Goal: Task Accomplishment & Management: Manage account settings

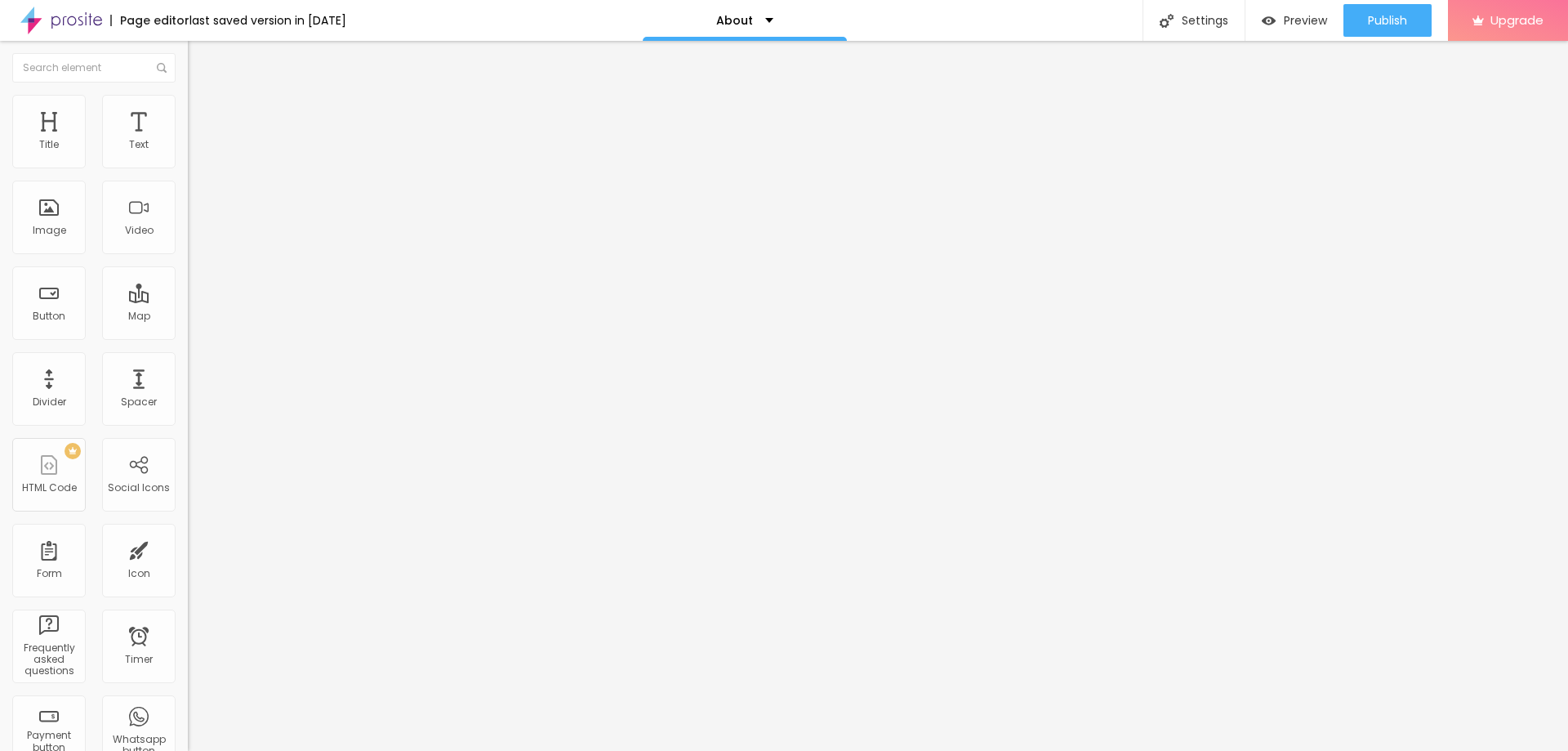
click at [202, 110] on span "Style" at bounding box center [214, 105] width 24 height 14
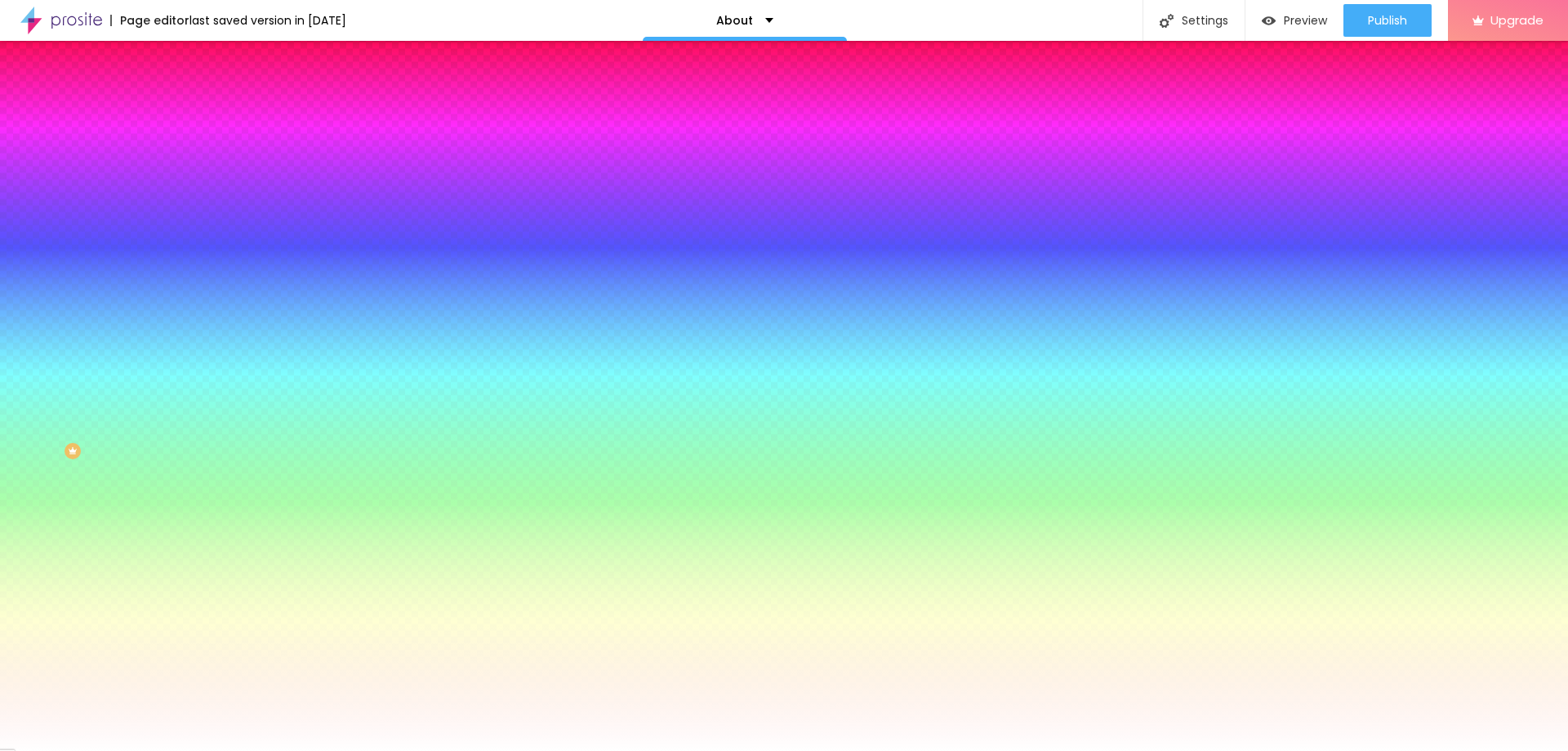
click at [188, 111] on li "Advanced" at bounding box center [282, 119] width 188 height 16
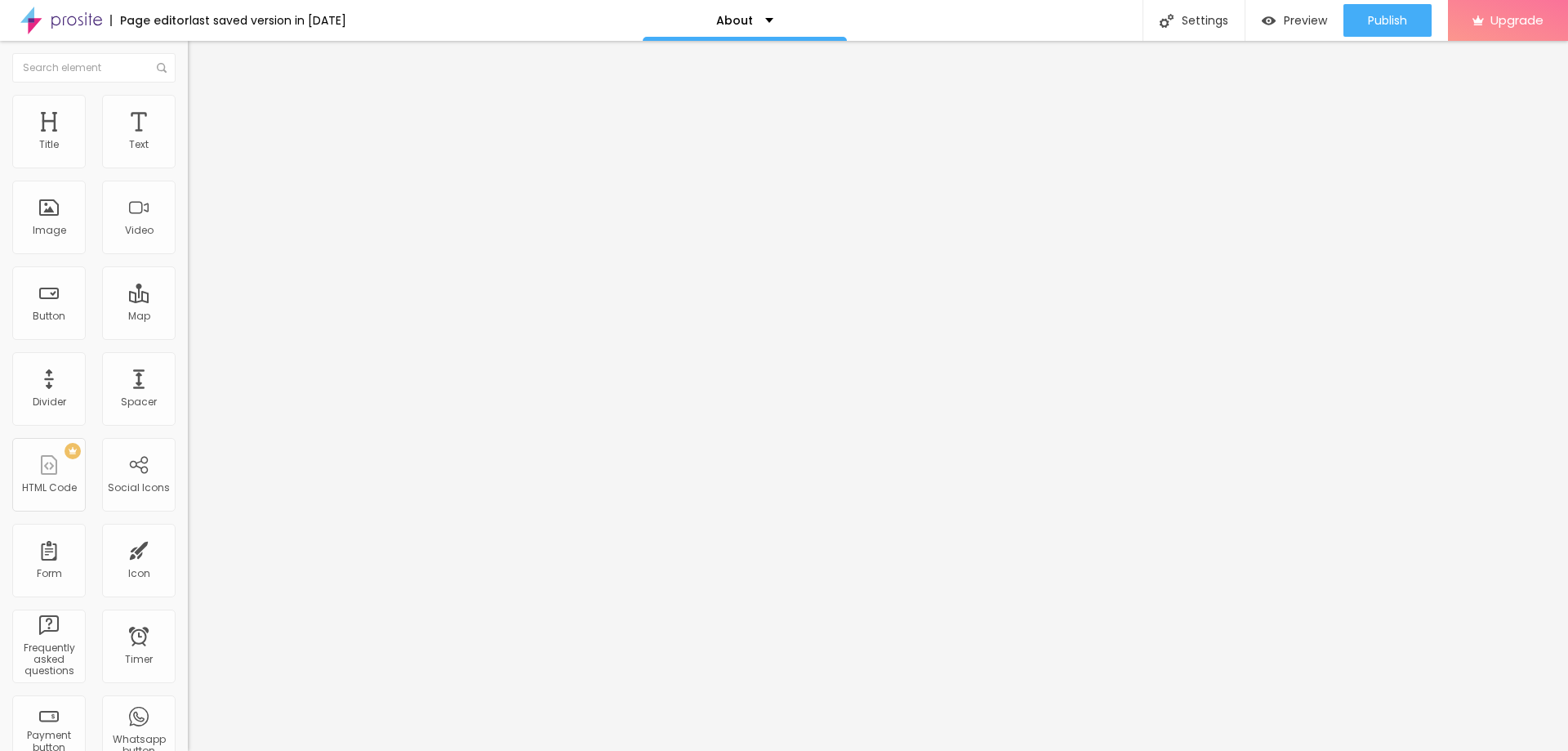
click at [188, 93] on img at bounding box center [196, 86] width 15 height 15
click at [188, 103] on img at bounding box center [196, 103] width 15 height 15
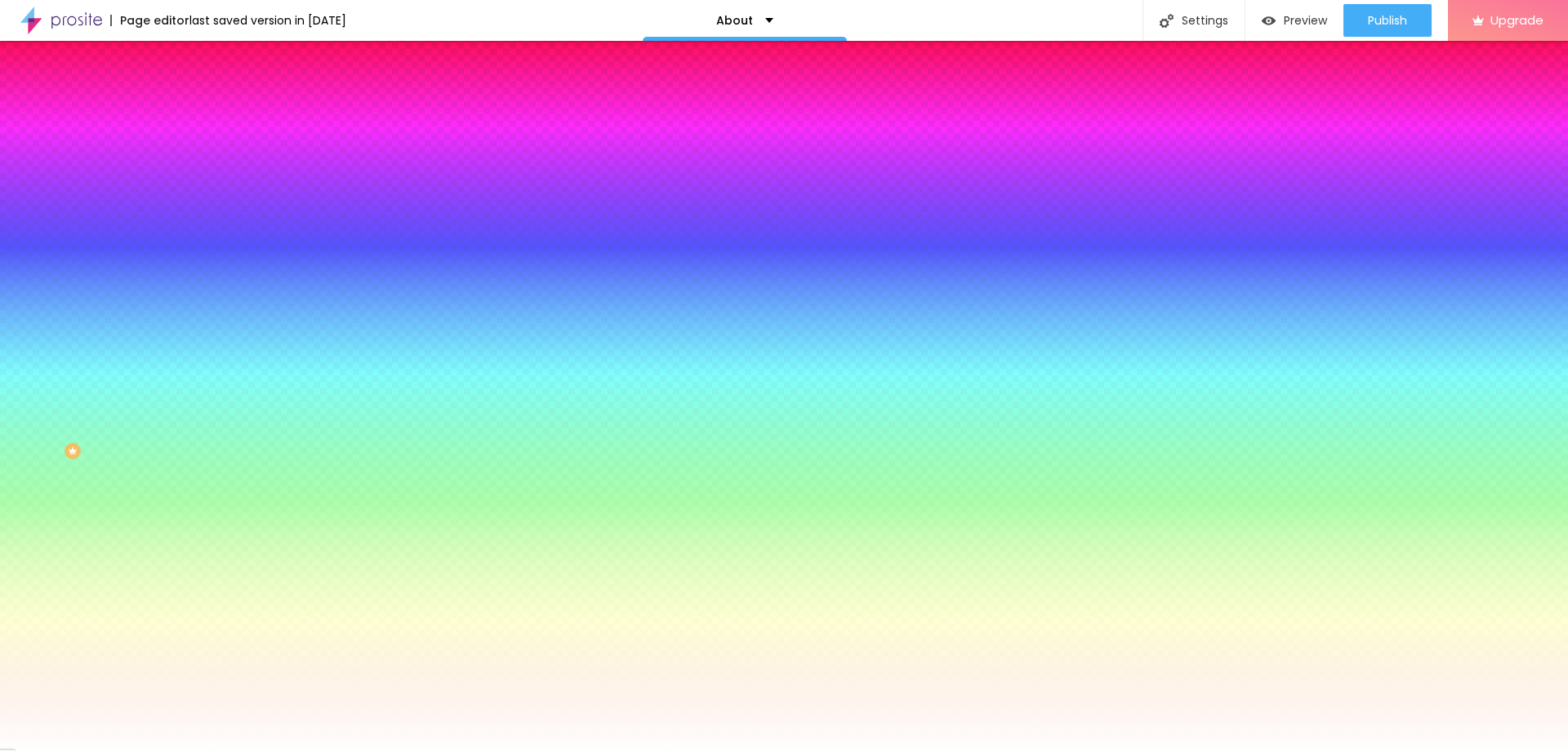
click at [188, 111] on img at bounding box center [196, 119] width 15 height 15
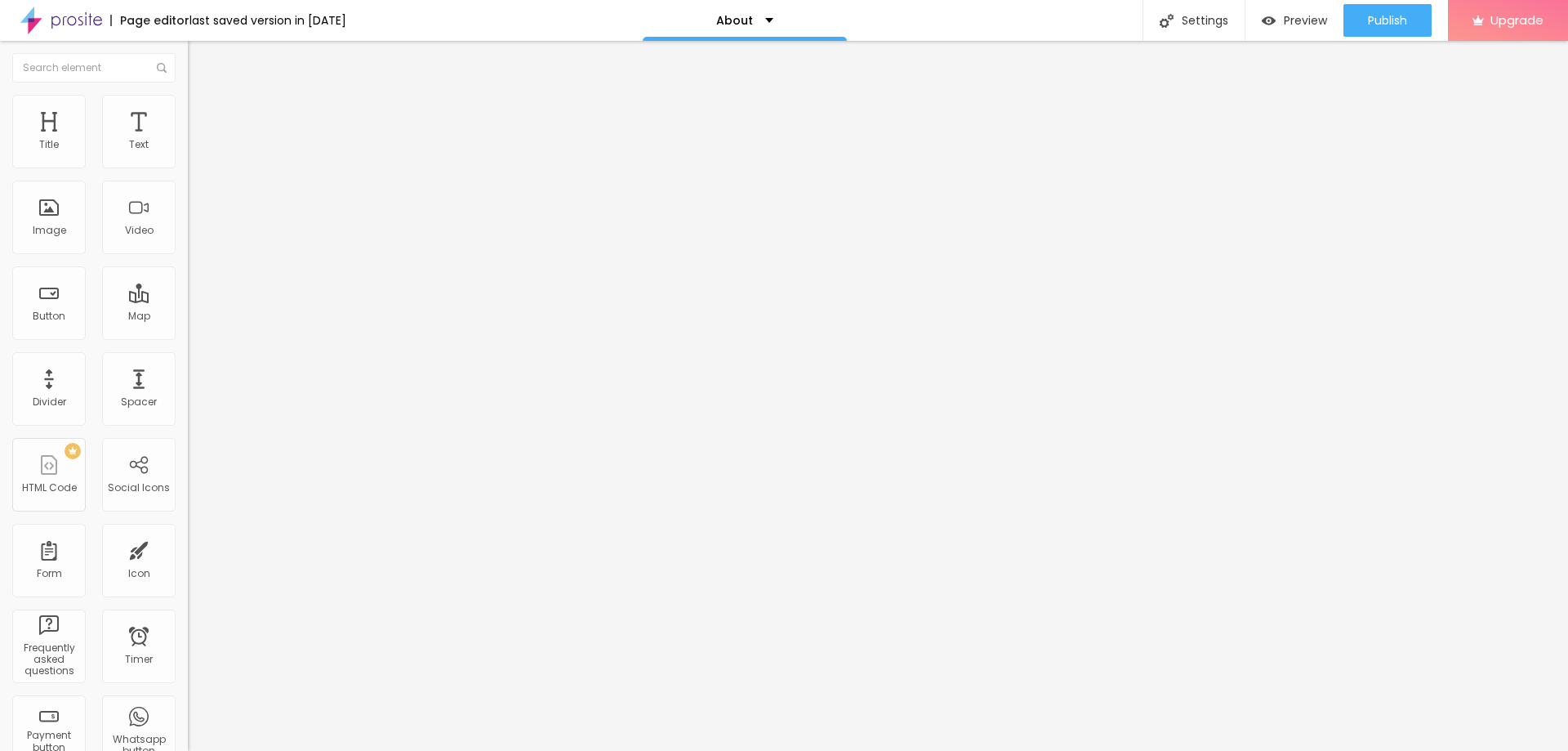
click at [188, 93] on img at bounding box center [196, 86] width 15 height 15
click at [188, 140] on span "Change image" at bounding box center [231, 134] width 87 height 14
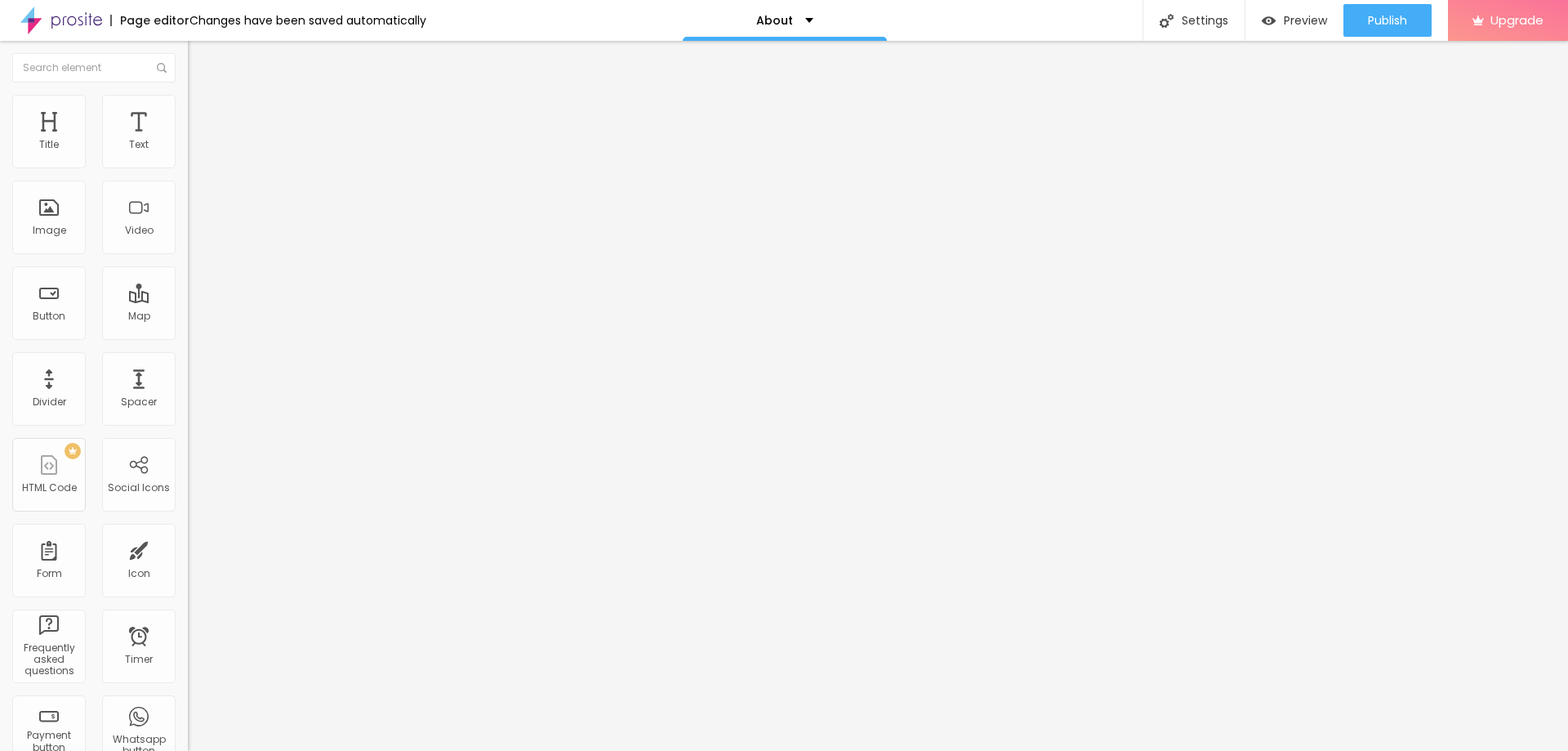
click at [188, 256] on span "Original" at bounding box center [208, 248] width 40 height 14
click at [188, 283] on div "Square 1:1" at bounding box center [282, 279] width 188 height 9
click at [188, 256] on span "1:1 Square" at bounding box center [212, 248] width 48 height 14
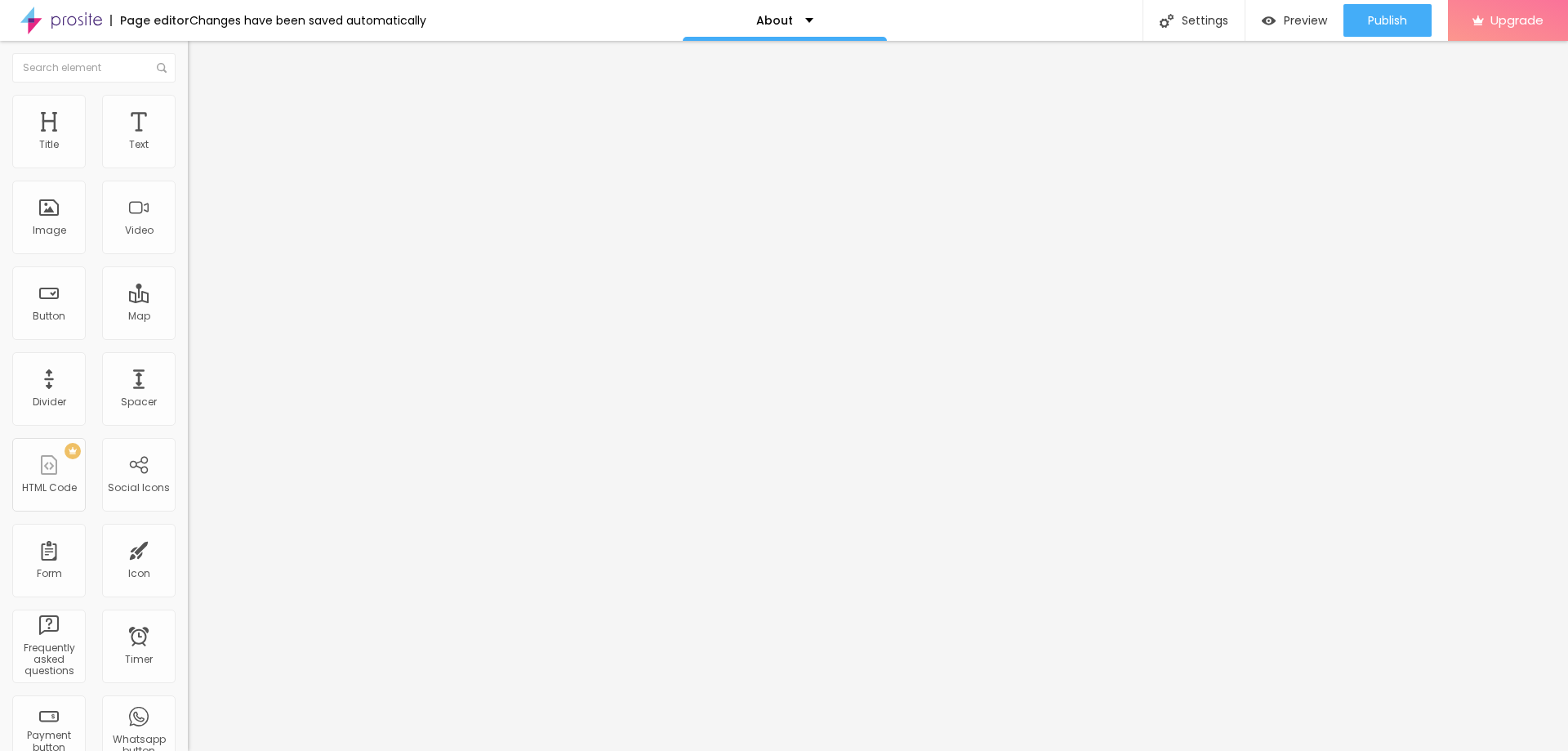
click at [188, 256] on span "1:1 Square" at bounding box center [212, 248] width 48 height 14
click at [188, 265] on span "Cinema" at bounding box center [208, 258] width 40 height 14
click at [188, 281] on span "Default" at bounding box center [205, 274] width 35 height 14
click at [188, 291] on span "Square" at bounding box center [206, 283] width 37 height 14
click at [188, 301] on span "Original" at bounding box center [208, 294] width 40 height 14
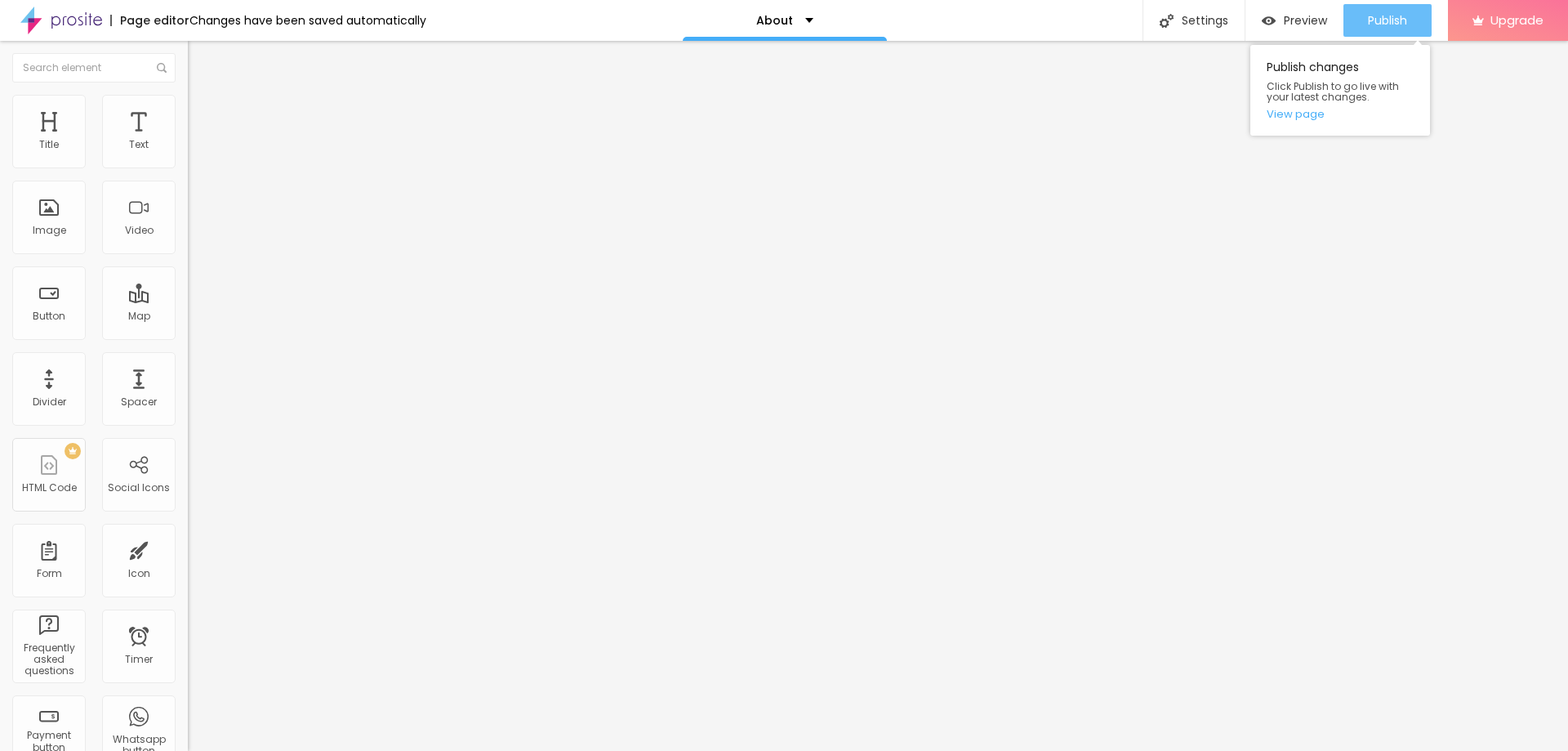
click at [1390, 17] on span "Publish" at bounding box center [1388, 21] width 40 height 13
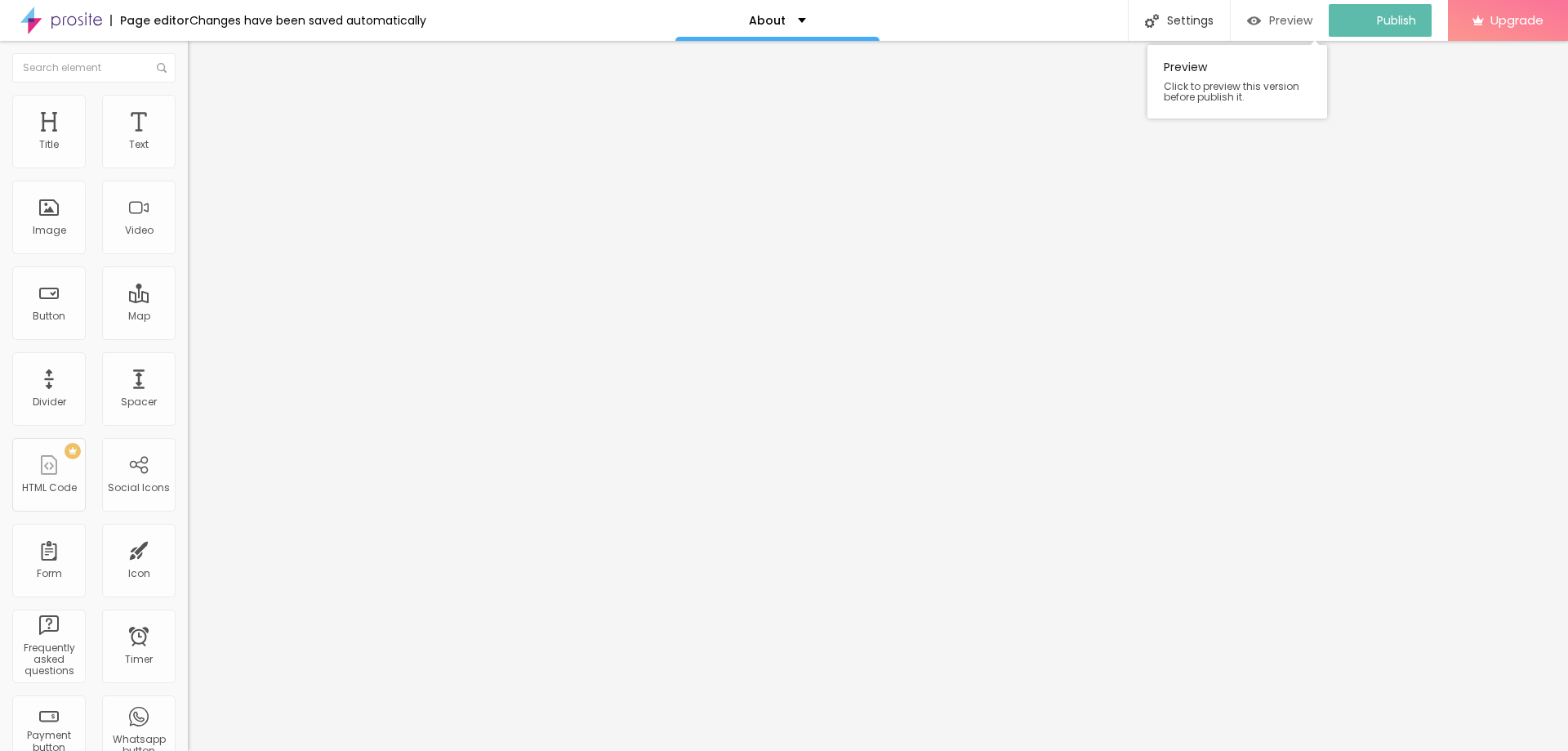
click at [1280, 26] on div "Preview" at bounding box center [1279, 21] width 65 height 14
click at [1285, 24] on span "Preview" at bounding box center [1306, 21] width 43 height 13
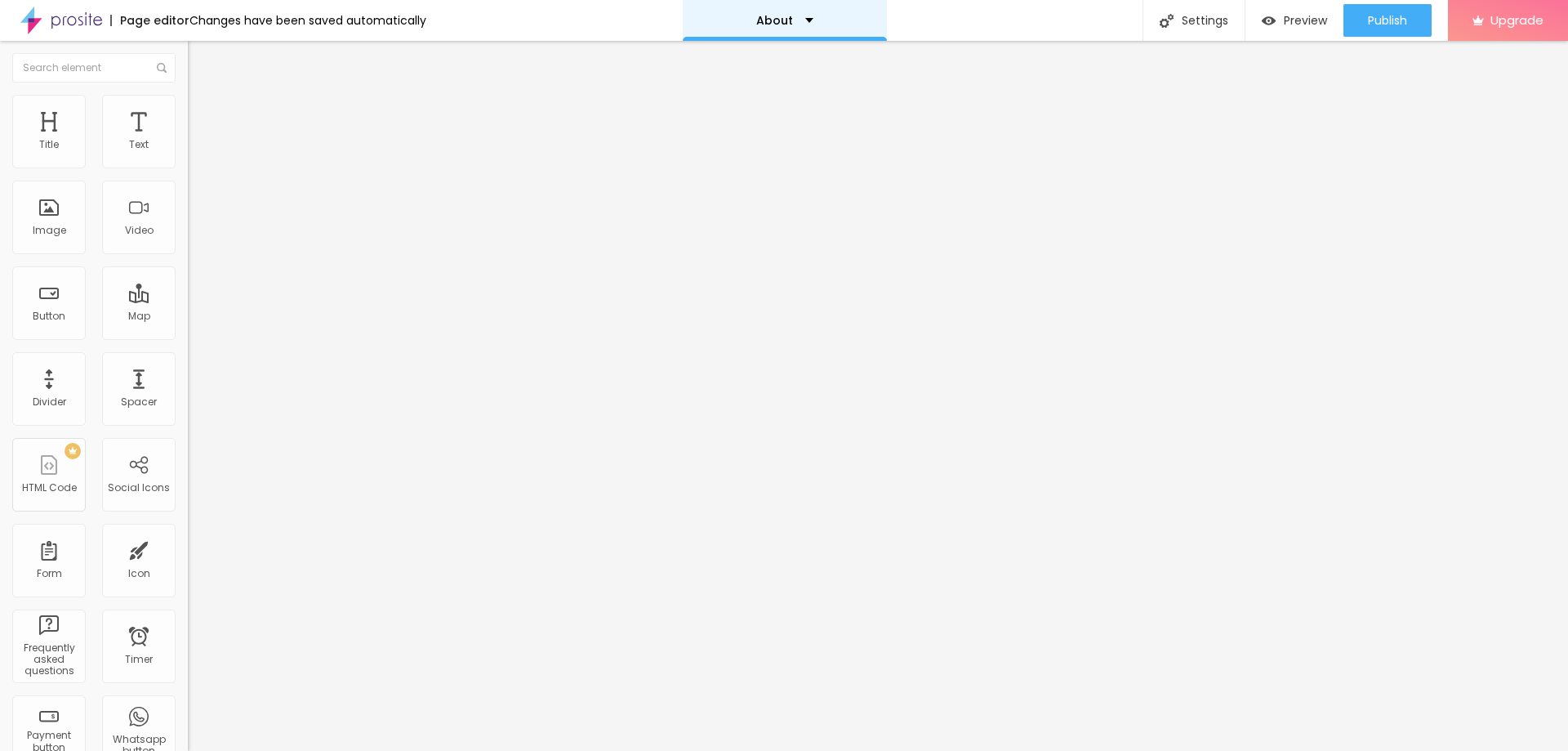
click at [792, 18] on div "About" at bounding box center [784, 21] width 57 height 11
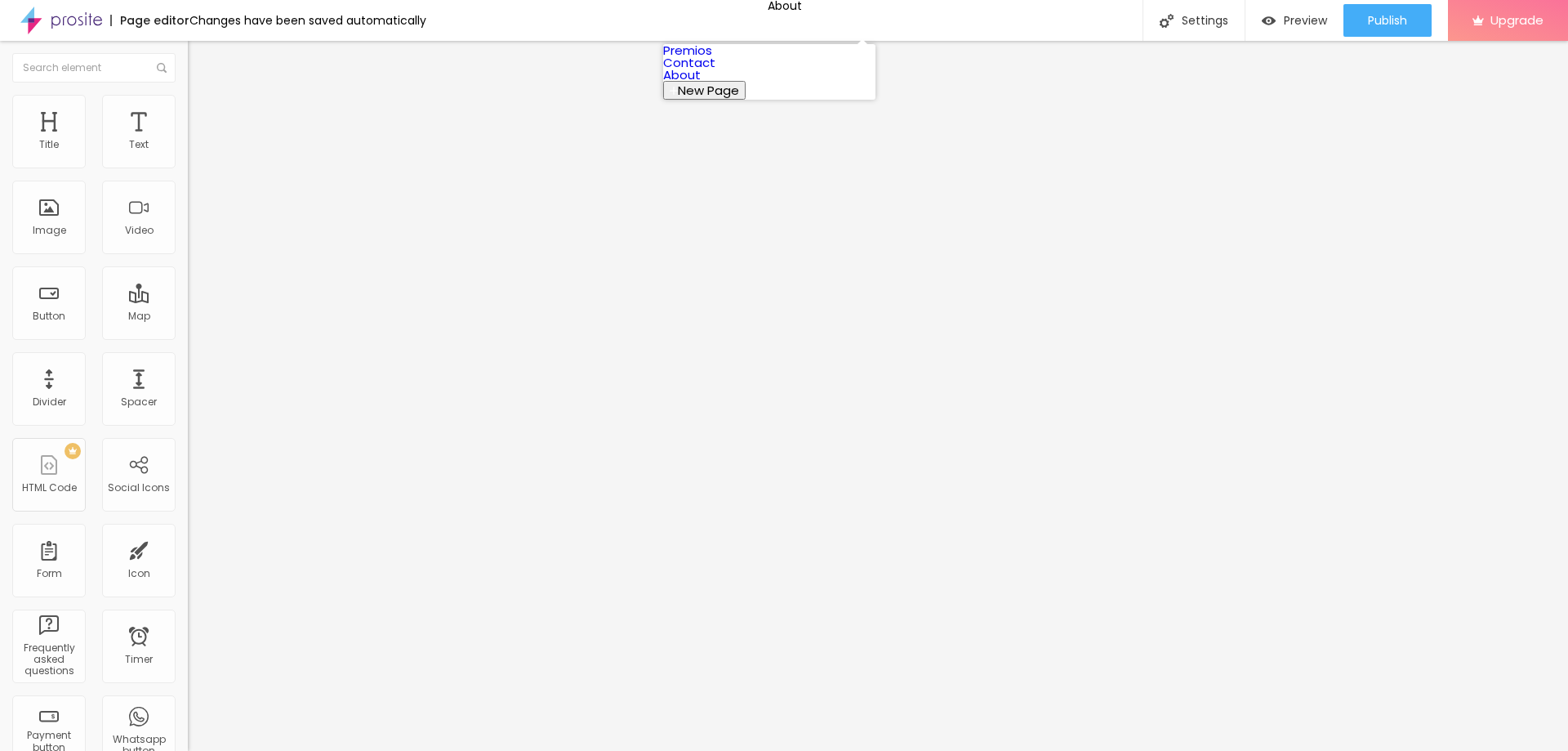
click at [712, 58] on link "Premios" at bounding box center [688, 50] width 49 height 17
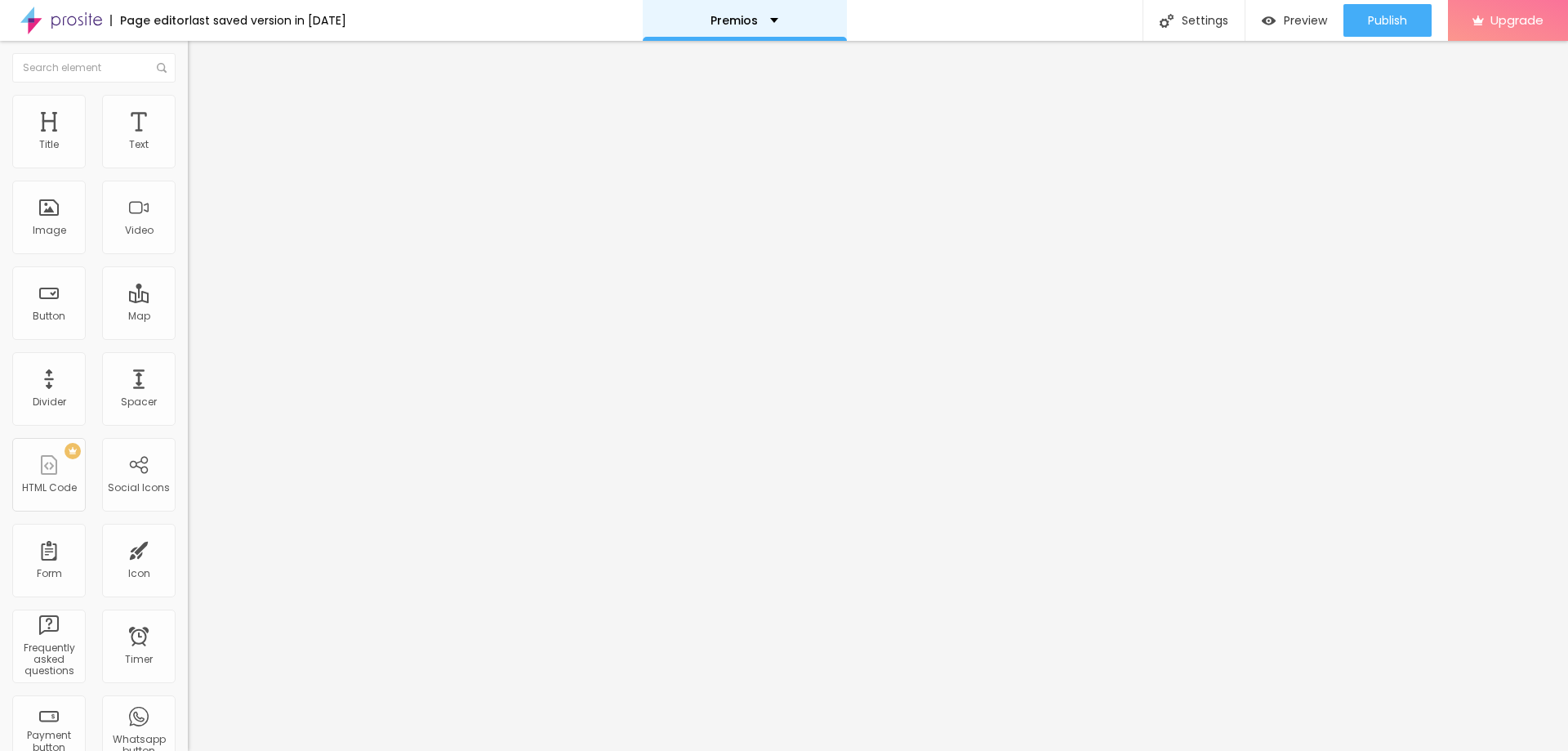
click at [779, 18] on div "Premios" at bounding box center [745, 21] width 68 height 11
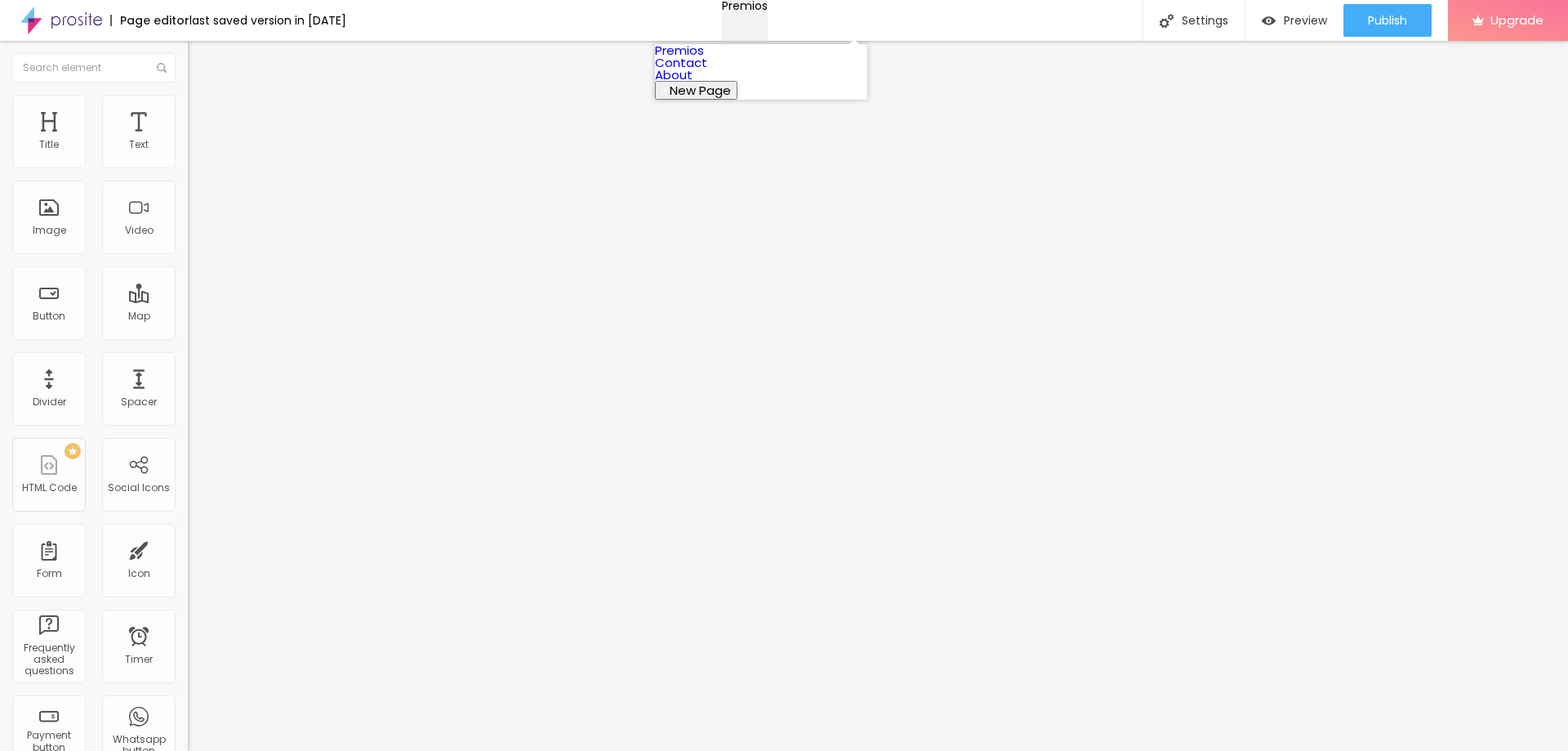
click at [768, 11] on div "Premios" at bounding box center [745, 6] width 46 height 11
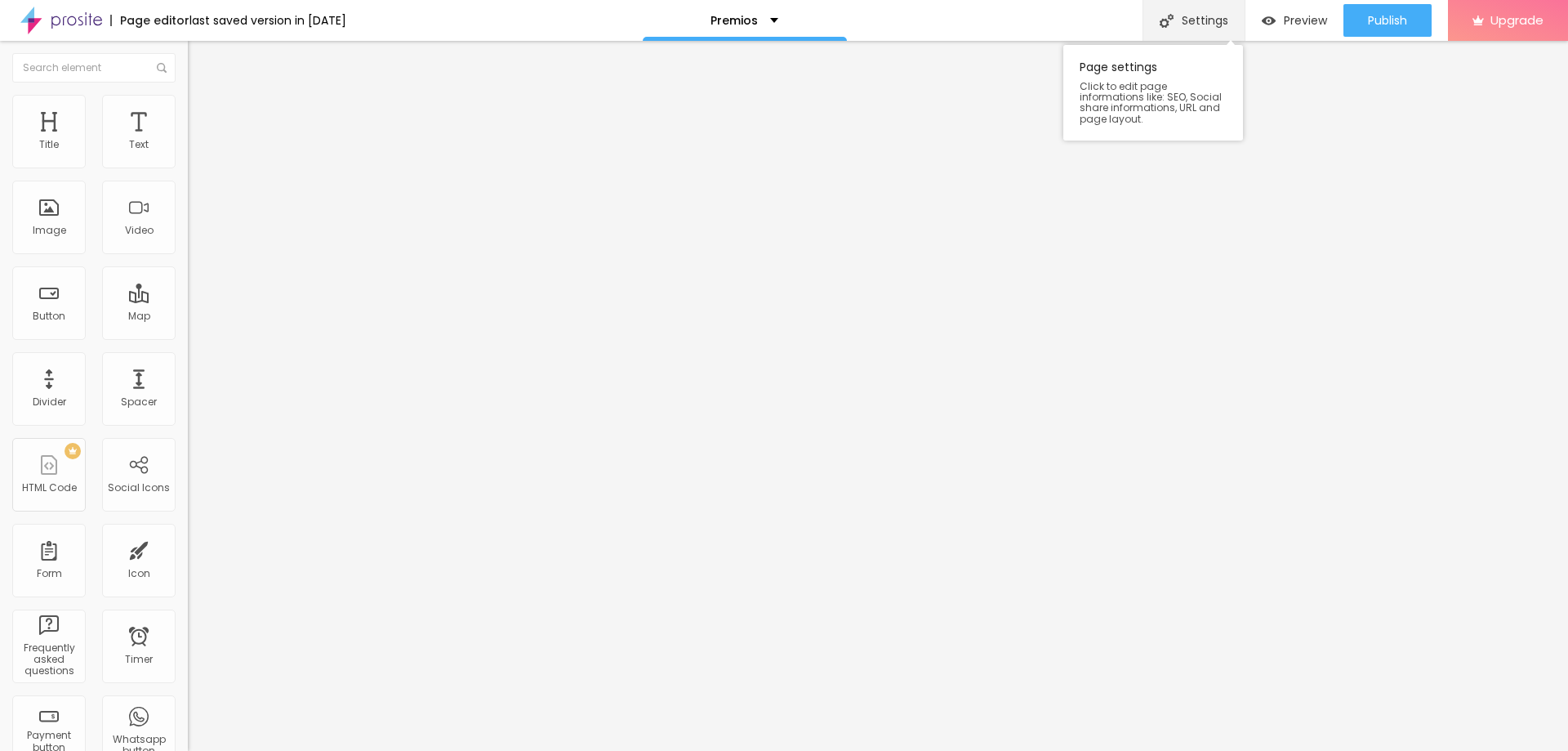
click at [1199, 27] on div "Settings" at bounding box center [1194, 20] width 103 height 40
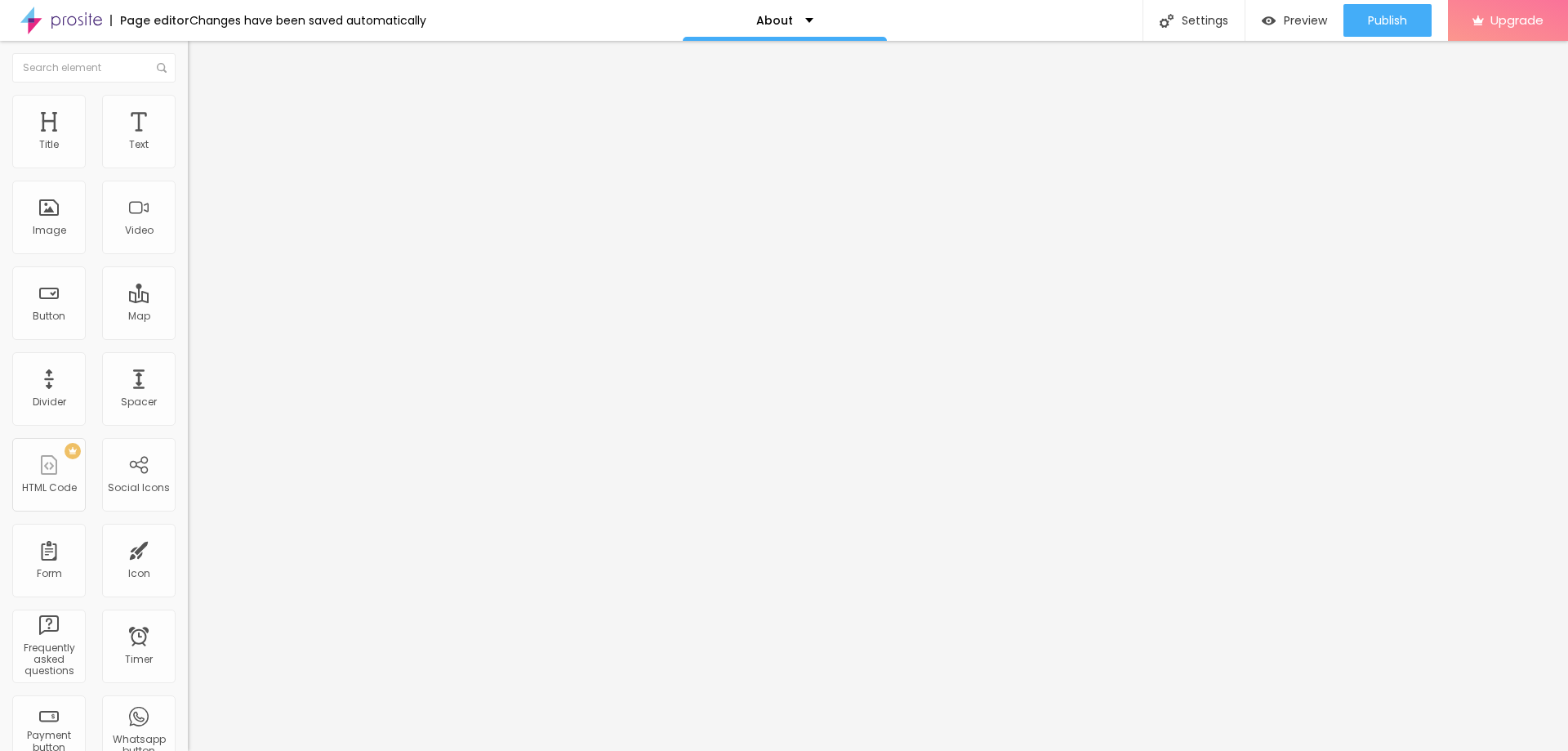
click at [188, 140] on span "Change image" at bounding box center [231, 134] width 87 height 14
drag, startPoint x: 332, startPoint y: 239, endPoint x: 308, endPoint y: 242, distance: 24.2
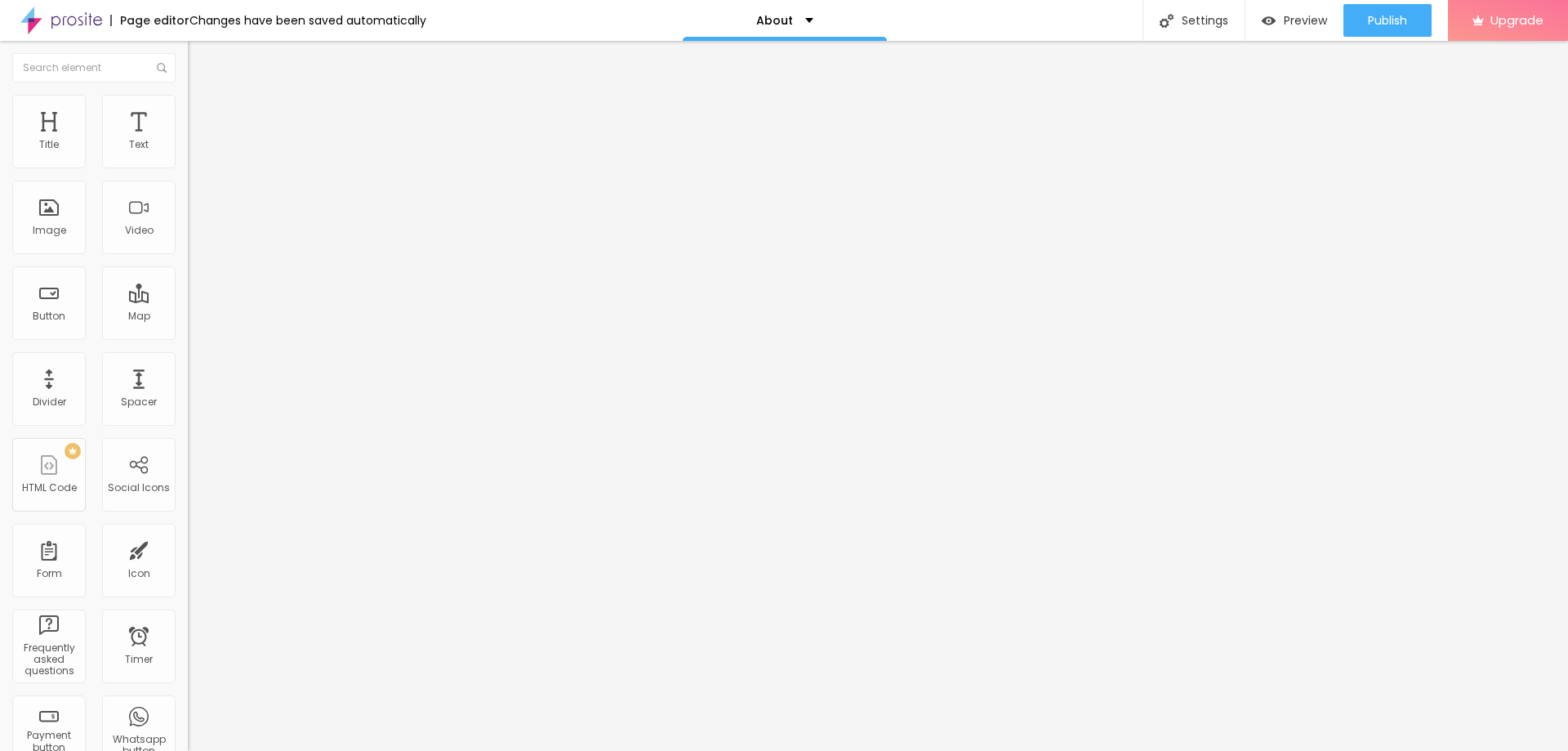
click at [188, 140] on span "Change image" at bounding box center [231, 134] width 87 height 14
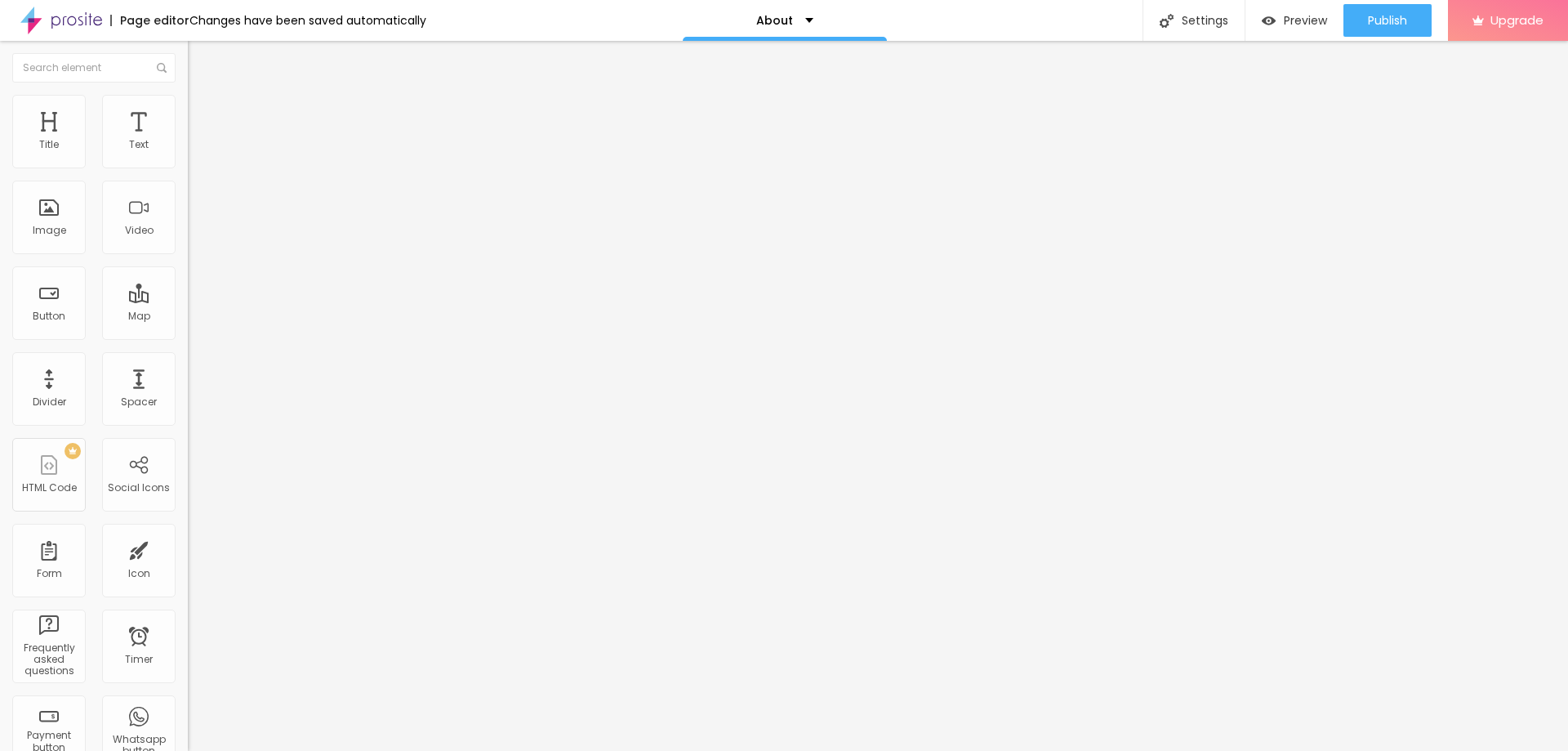
click at [1359, 23] on button "Publish" at bounding box center [1388, 20] width 88 height 33
click at [1300, 118] on link "View page" at bounding box center [1340, 114] width 147 height 10
click at [188, 335] on input "https://" at bounding box center [286, 327] width 196 height 16
click at [188, 363] on img at bounding box center [192, 360] width 8 height 8
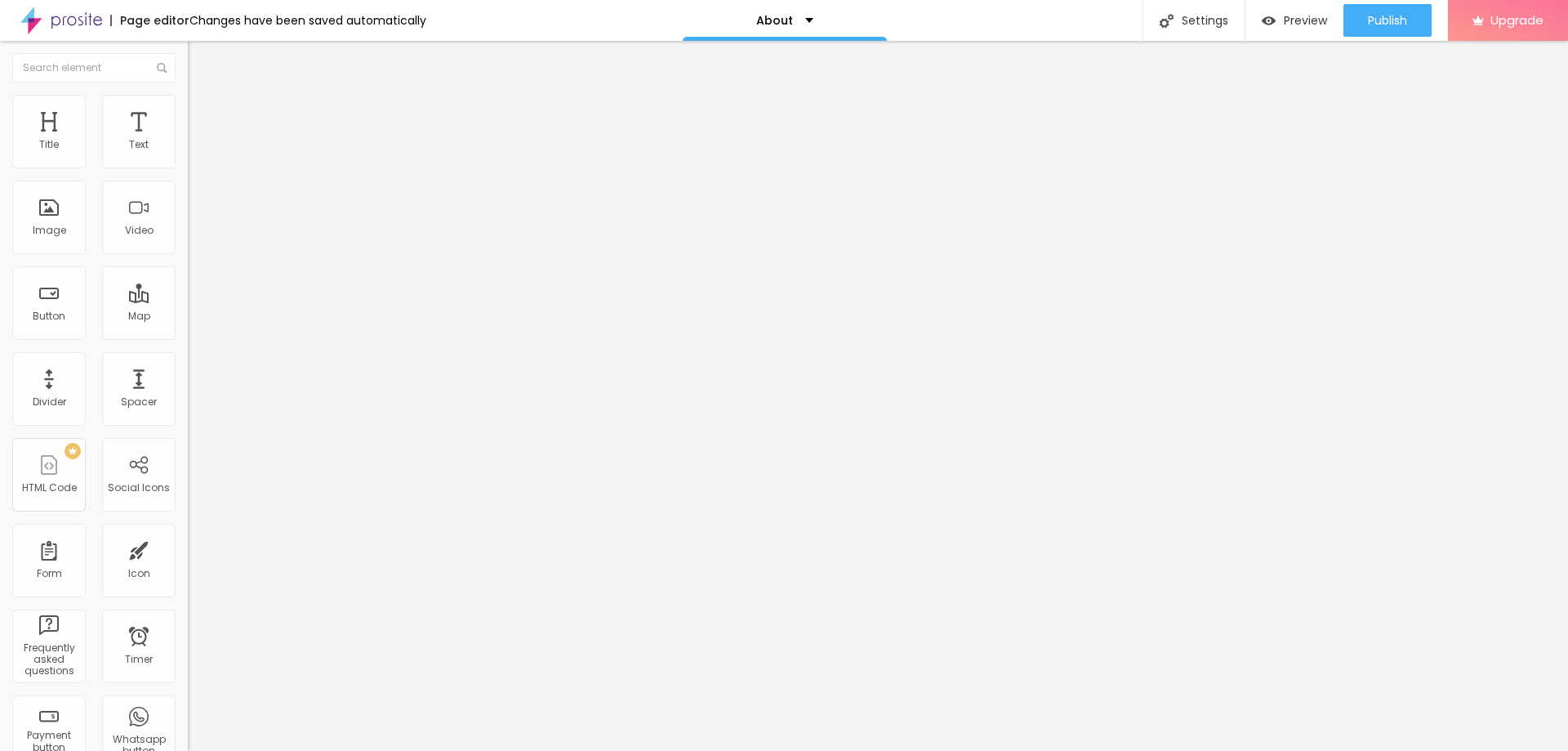
click at [188, 335] on input "https://" at bounding box center [286, 327] width 196 height 16
click at [200, 61] on div "Edit Image" at bounding box center [243, 59] width 86 height 13
click at [784, 20] on div "About" at bounding box center [784, 21] width 57 height 11
click at [716, 59] on link "Contact" at bounding box center [689, 50] width 53 height 17
click at [75, 16] on img at bounding box center [61, 20] width 82 height 40
